Goal: Task Accomplishment & Management: Use online tool/utility

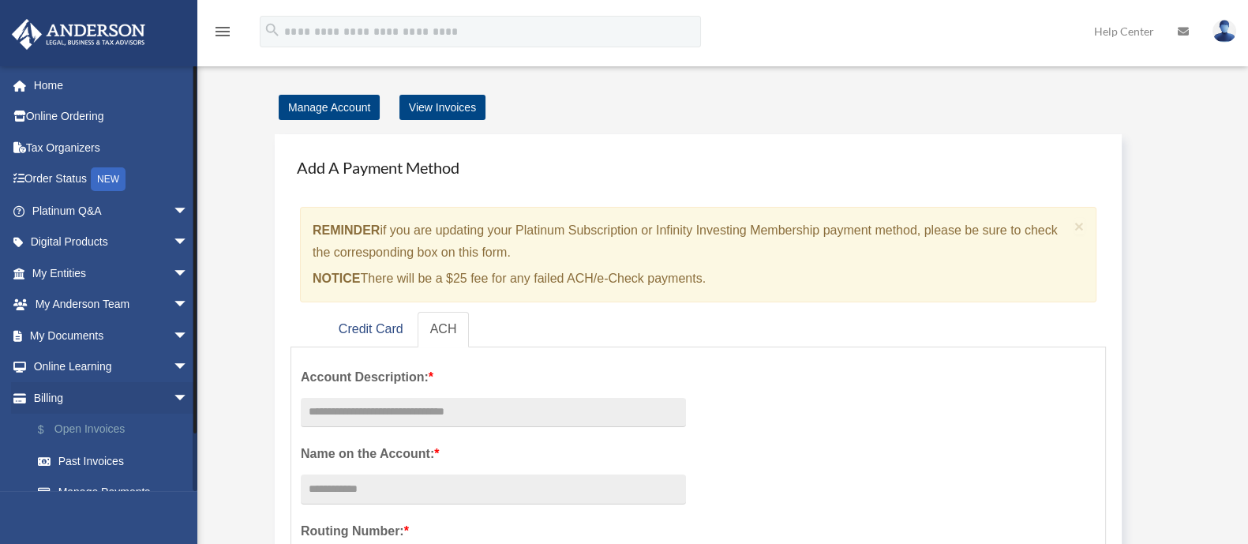
click at [126, 427] on link "$ Open Invoices" at bounding box center [117, 430] width 190 height 32
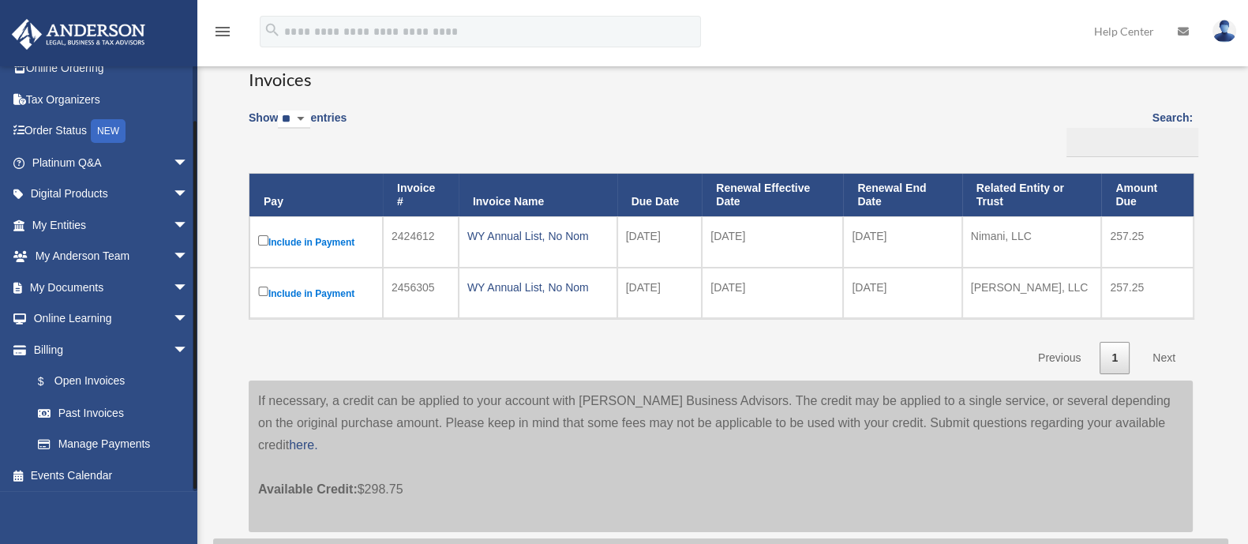
scroll to position [51, 0]
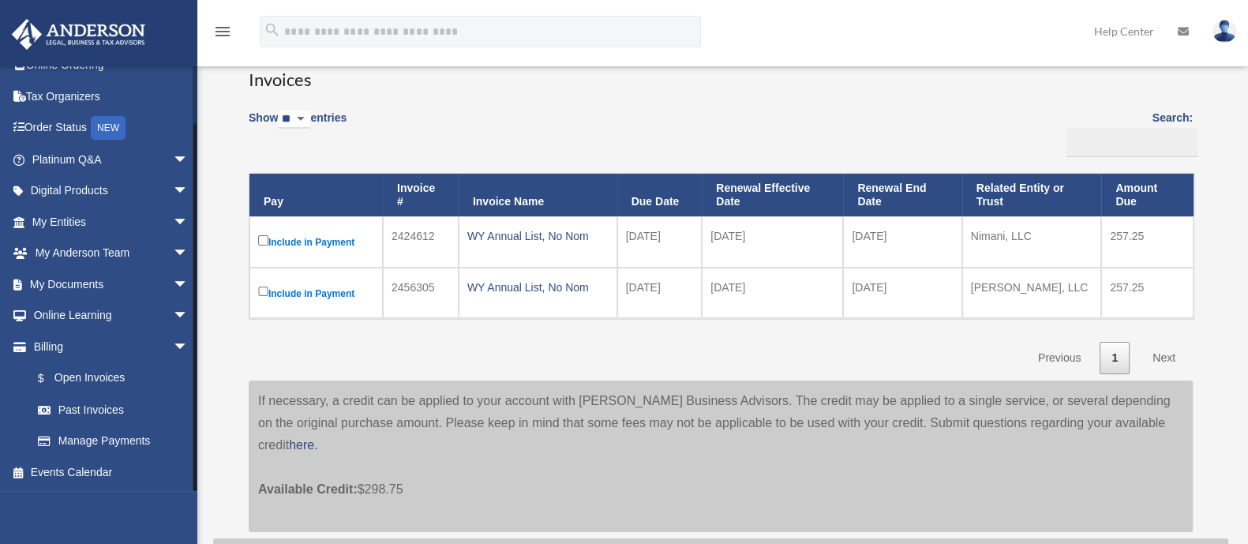
drag, startPoint x: 196, startPoint y: 333, endPoint x: 196, endPoint y: 444, distance: 110.5
click at [196, 444] on div at bounding box center [194, 307] width 3 height 368
click at [119, 227] on link "My Entities arrow_drop_down" at bounding box center [111, 222] width 201 height 32
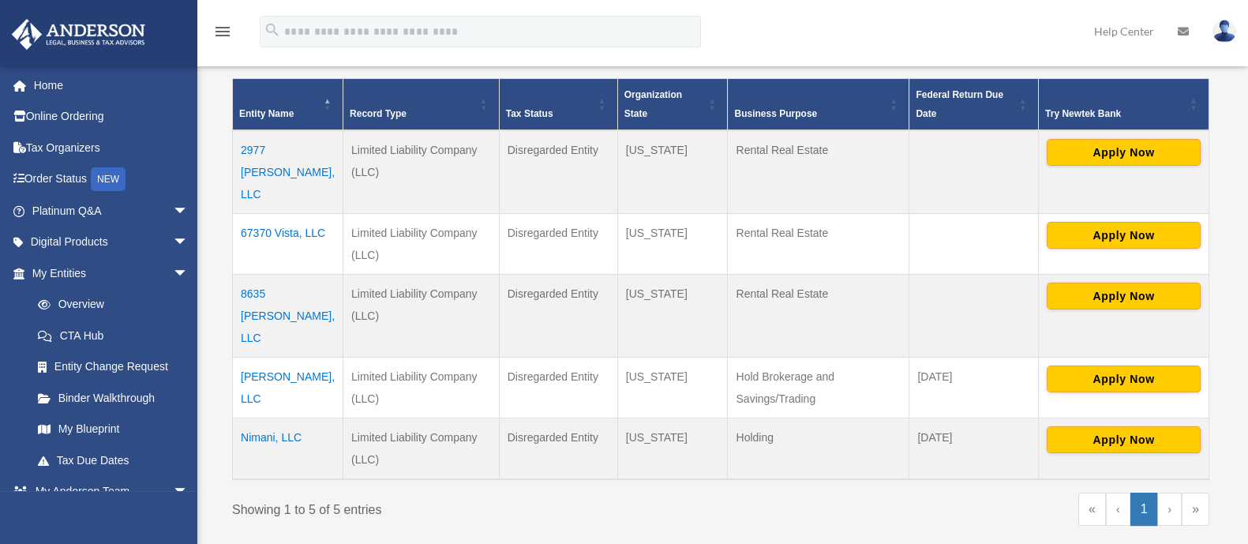
scroll to position [328, 0]
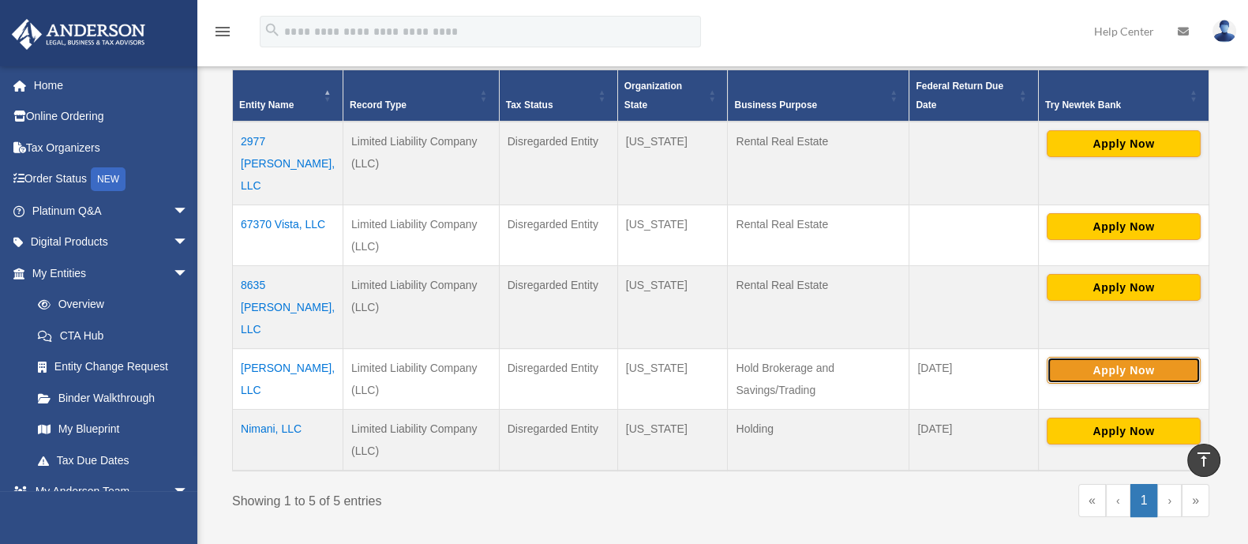
click at [1109, 357] on button "Apply Now" at bounding box center [1124, 370] width 154 height 27
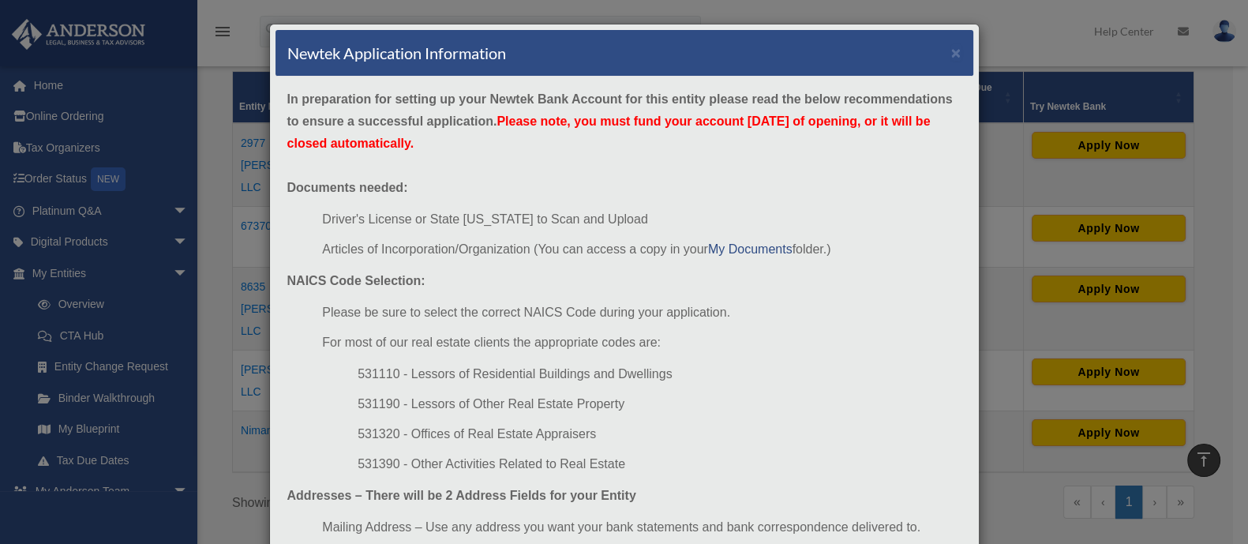
scroll to position [325, 0]
click at [951, 53] on button "×" at bounding box center [956, 52] width 10 height 17
